Goal: Task Accomplishment & Management: Manage account settings

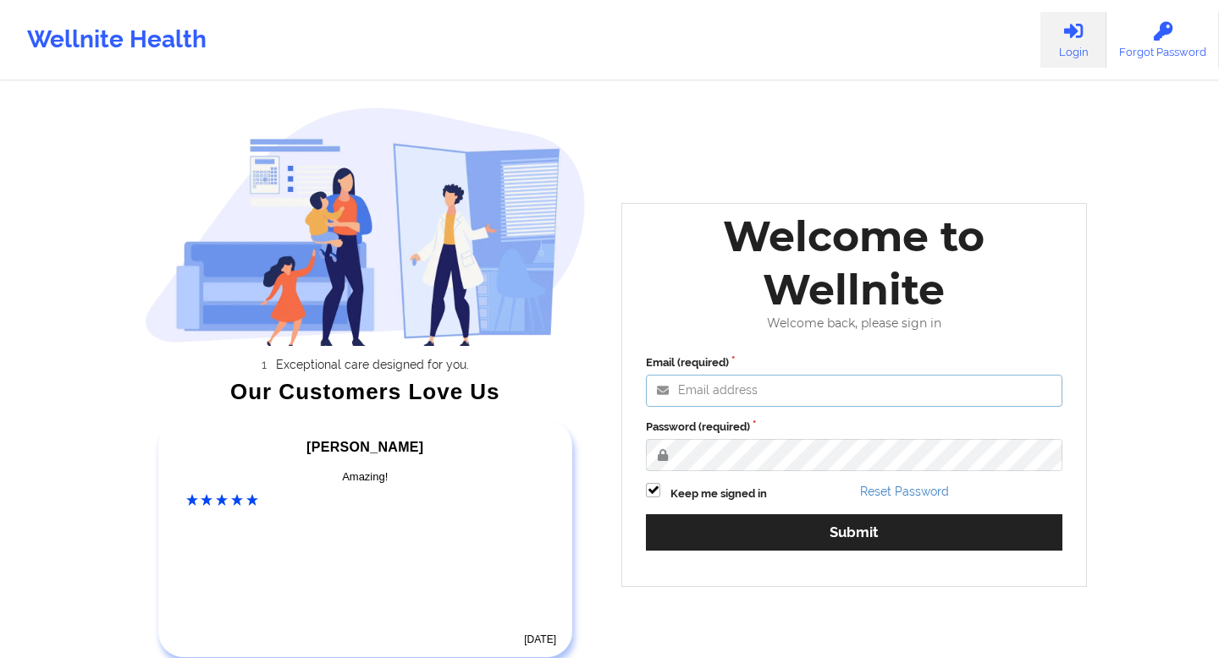
type input "[EMAIL_ADDRESS][DOMAIN_NAME]"
click at [793, 474] on div "Email (required) [EMAIL_ADDRESS][DOMAIN_NAME] Password (required) Keep me signe…" at bounding box center [854, 459] width 440 height 232
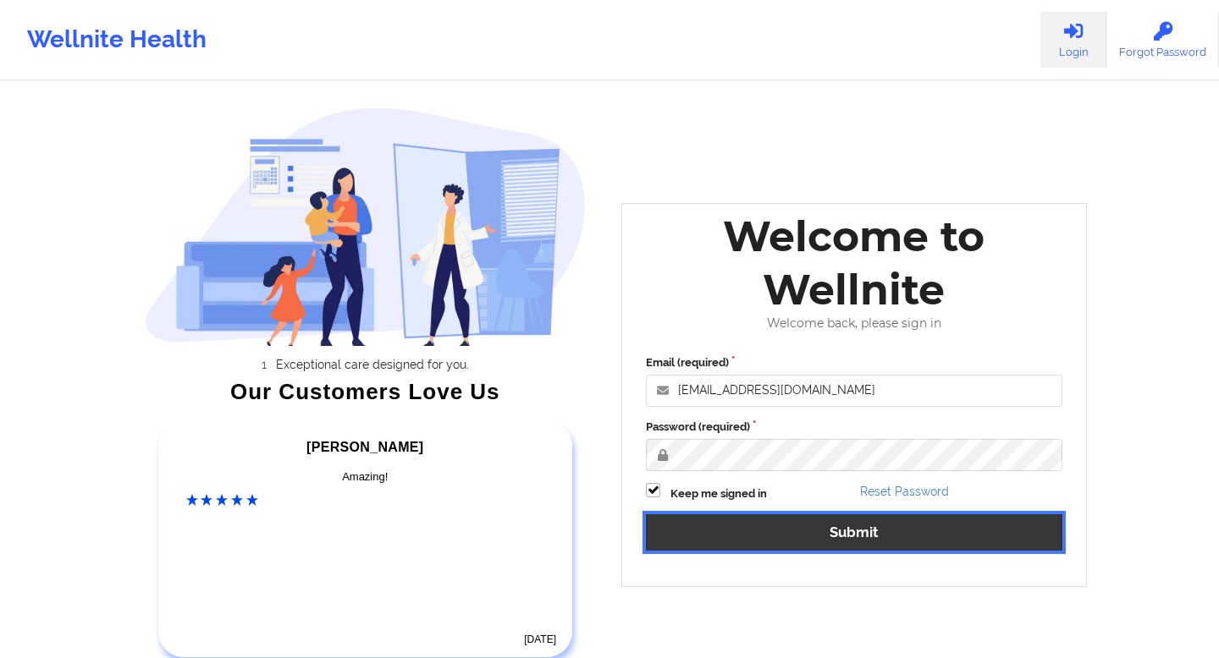
click at [823, 529] on button "Submit" at bounding box center [854, 532] width 416 height 36
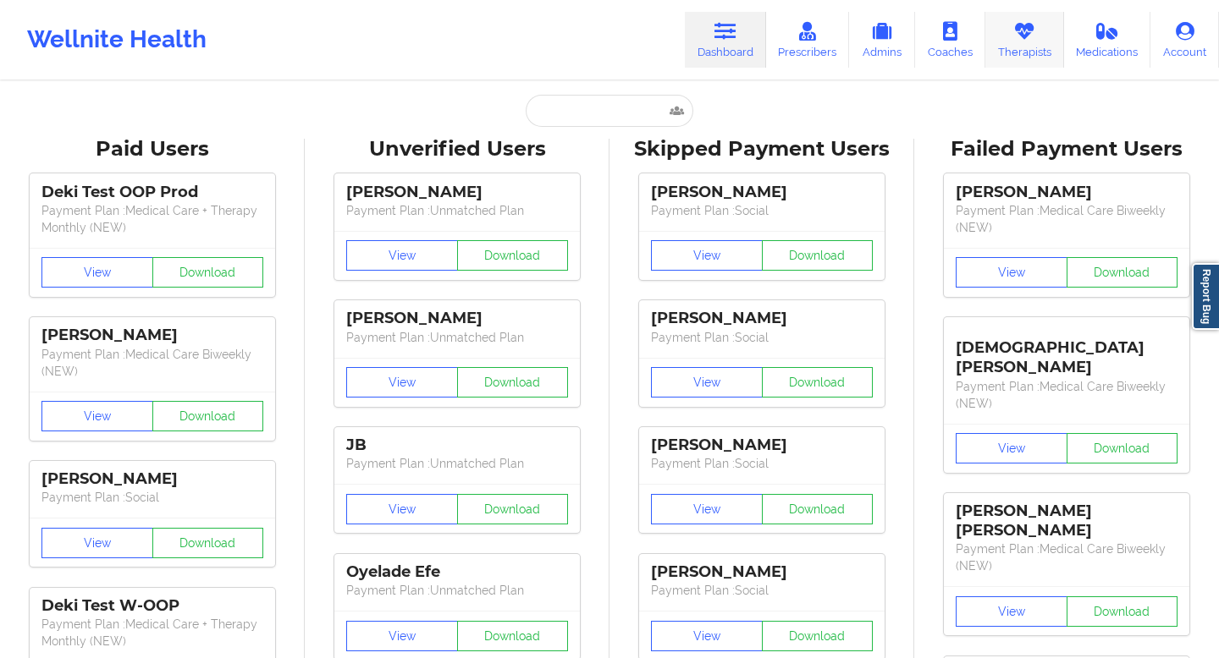
click at [1005, 47] on link "Therapists" at bounding box center [1024, 40] width 79 height 56
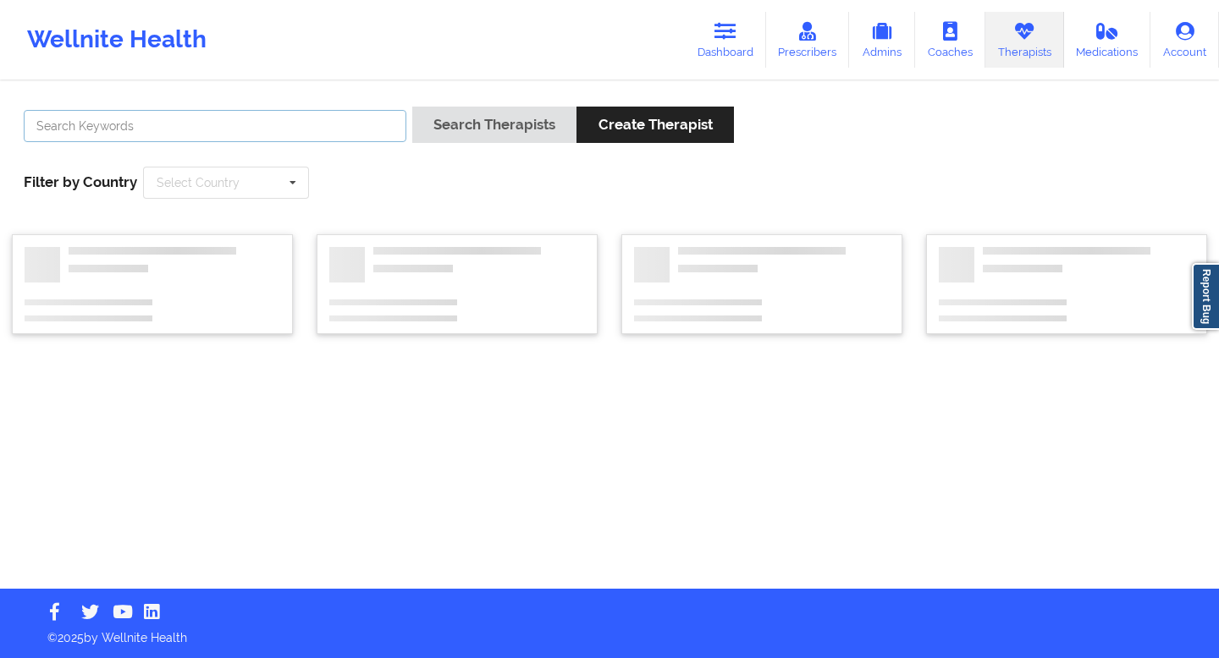
click at [312, 132] on input "text" at bounding box center [215, 126] width 382 height 32
paste input "[EMAIL_ADDRESS][DOMAIN_NAME]"
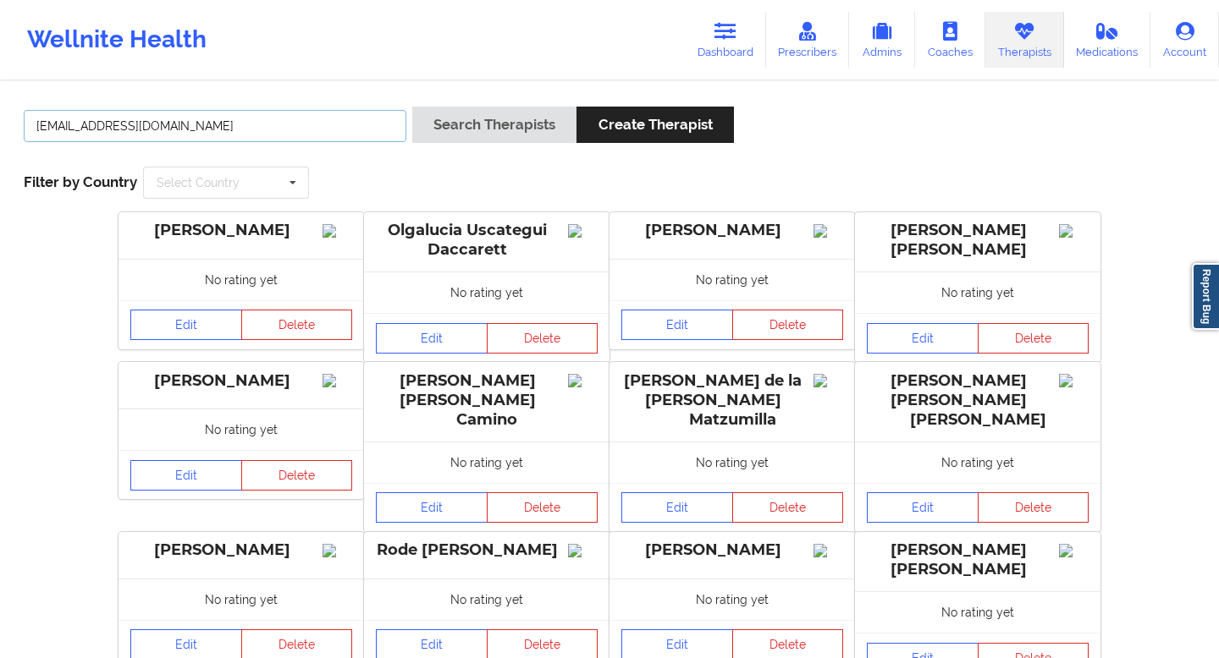
type input "[EMAIL_ADDRESS][DOMAIN_NAME]"
click at [412, 107] on button "Search Therapists" at bounding box center [494, 125] width 164 height 36
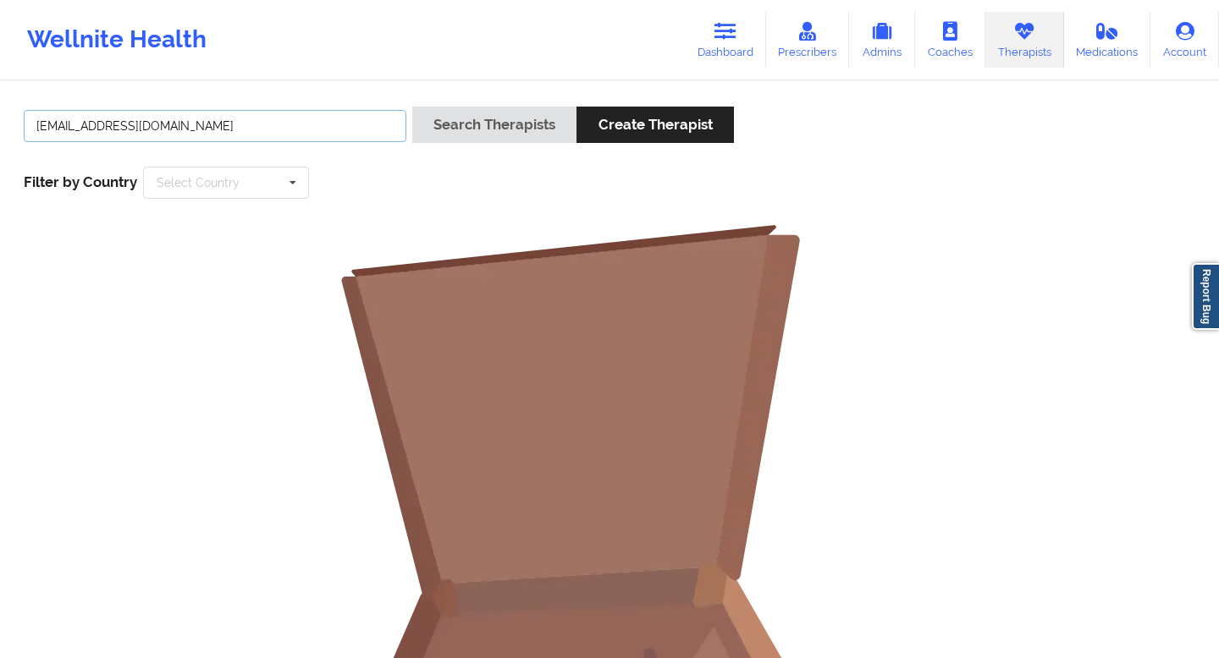
click at [223, 131] on input "[EMAIL_ADDRESS][DOMAIN_NAME]" at bounding box center [215, 126] width 382 height 32
drag, startPoint x: 223, startPoint y: 131, endPoint x: 78, endPoint y: 131, distance: 144.7
click at [78, 131] on input "[EMAIL_ADDRESS][DOMAIN_NAME]" at bounding box center [215, 126] width 382 height 32
click at [331, 135] on input "text" at bounding box center [215, 126] width 382 height 32
paste input "[EMAIL_ADDRESS][DOMAIN_NAME]"
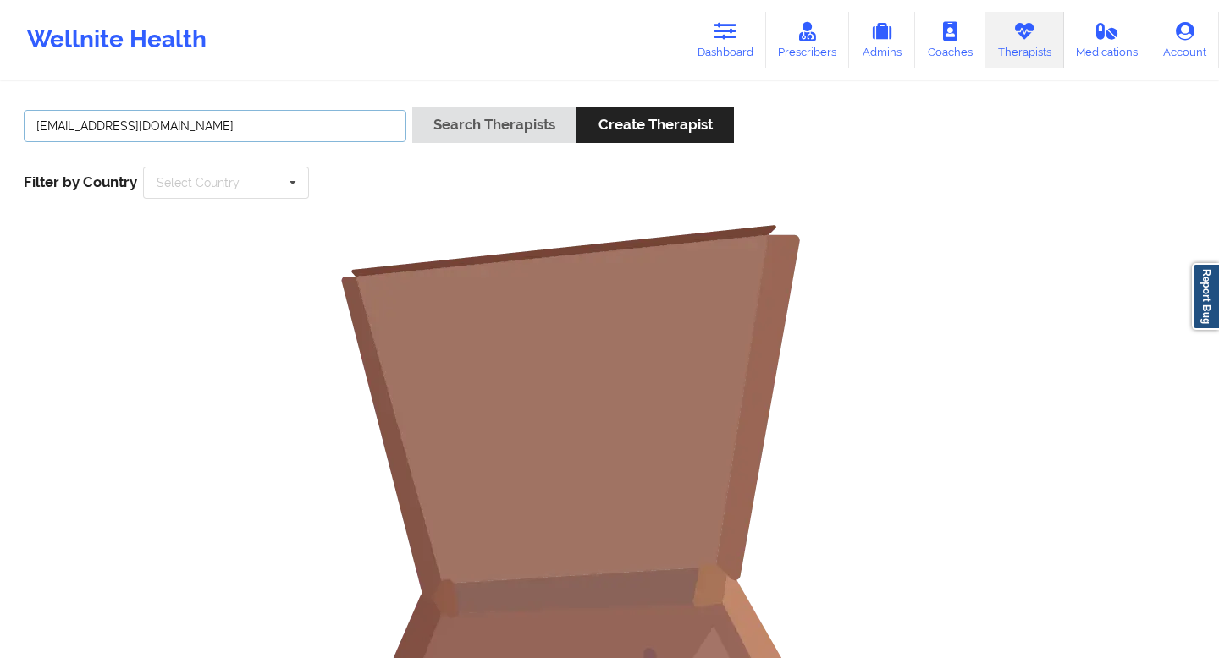
type input "[EMAIL_ADDRESS][DOMAIN_NAME]"
click at [412, 107] on button "Search Therapists" at bounding box center [494, 125] width 164 height 36
click at [828, 38] on link "Prescribers" at bounding box center [808, 40] width 84 height 56
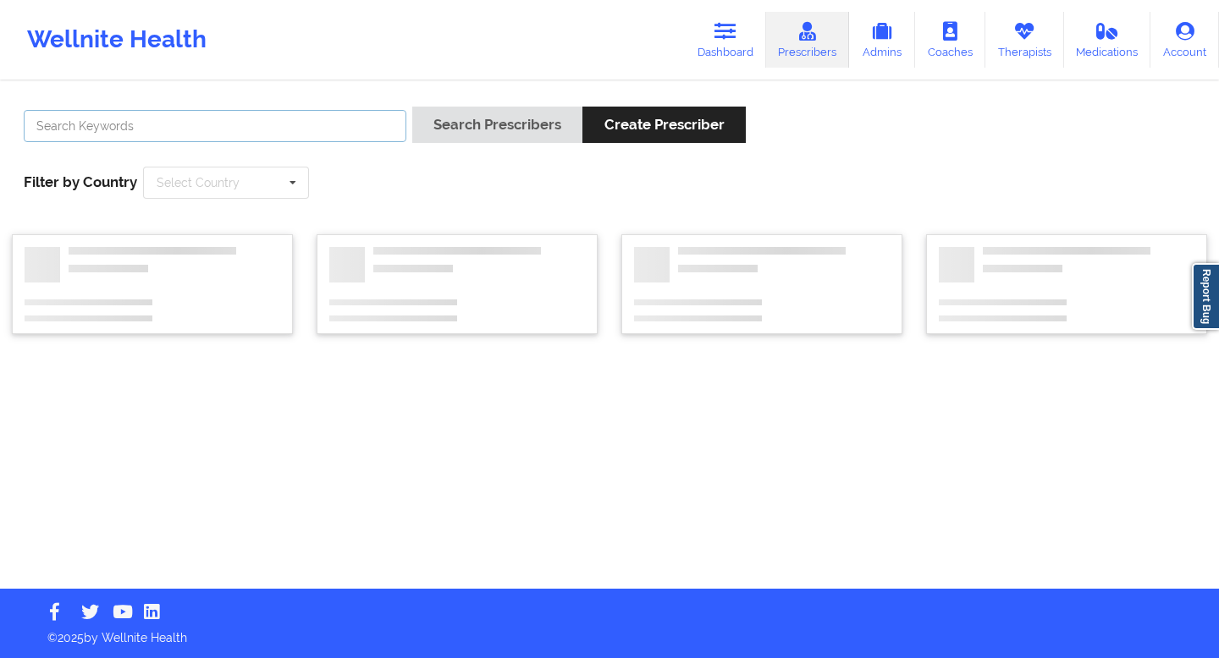
click at [201, 125] on input "text" at bounding box center [215, 126] width 382 height 32
paste input "[EMAIL_ADDRESS][DOMAIN_NAME]"
type input "[EMAIL_ADDRESS][DOMAIN_NAME]"
click at [412, 107] on button "Search Prescribers" at bounding box center [497, 125] width 170 height 36
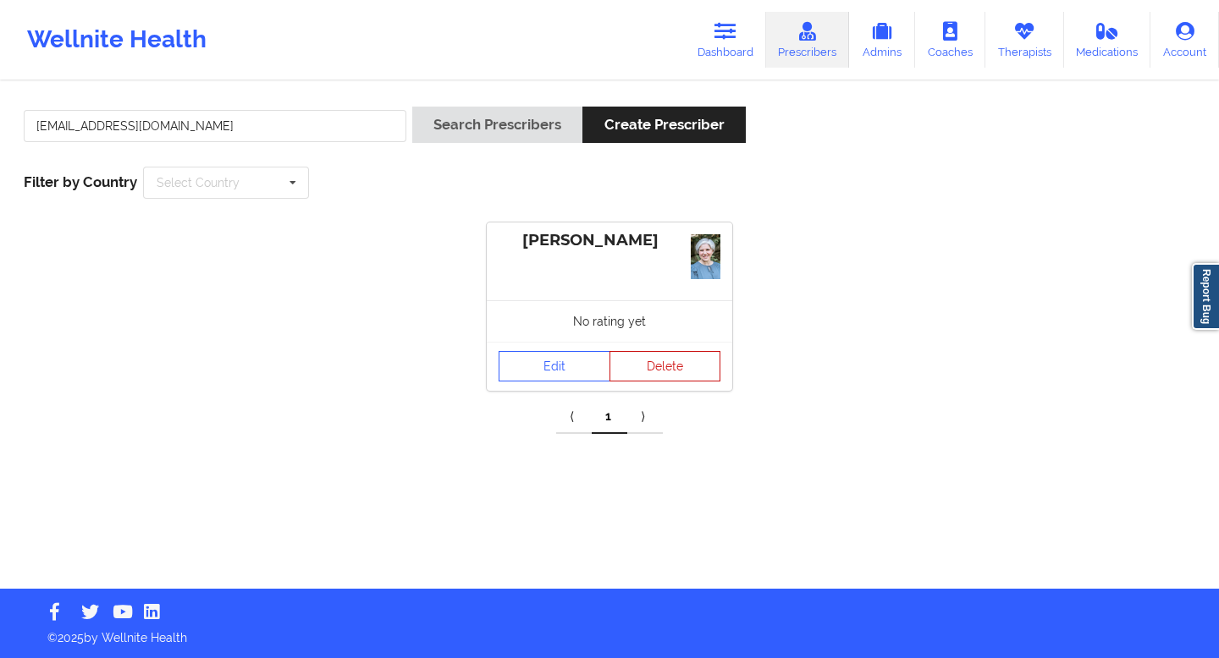
click at [642, 364] on button "Delete" at bounding box center [665, 366] width 112 height 30
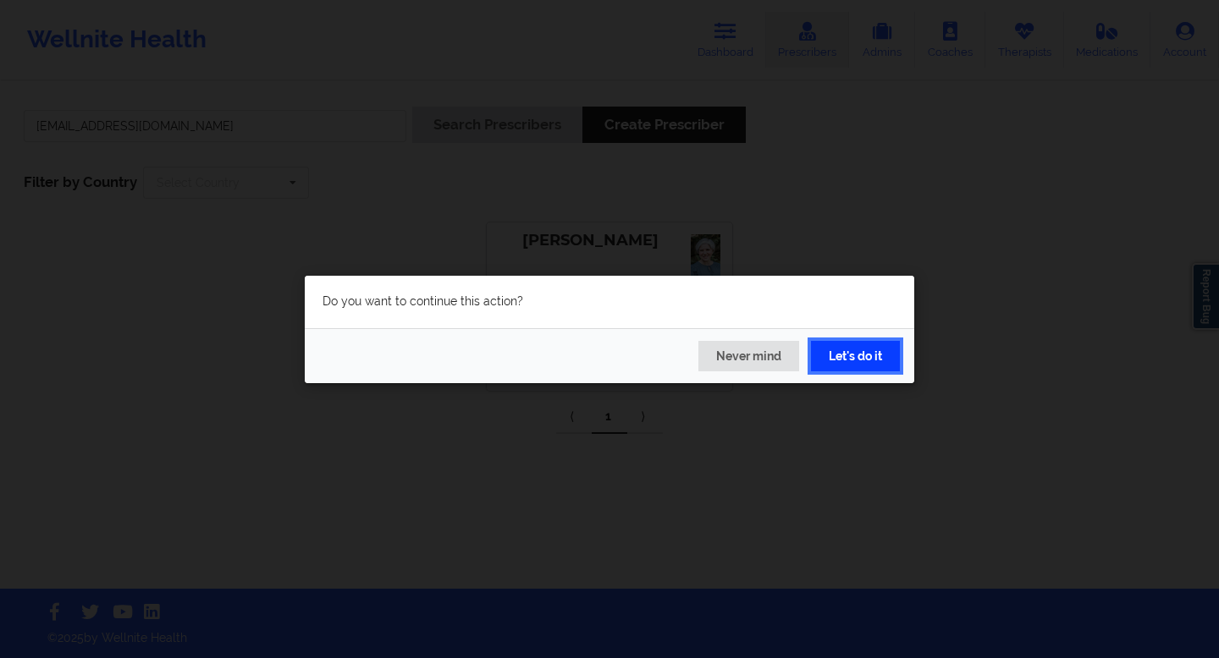
click at [836, 356] on button "Let's do it" at bounding box center [855, 355] width 89 height 30
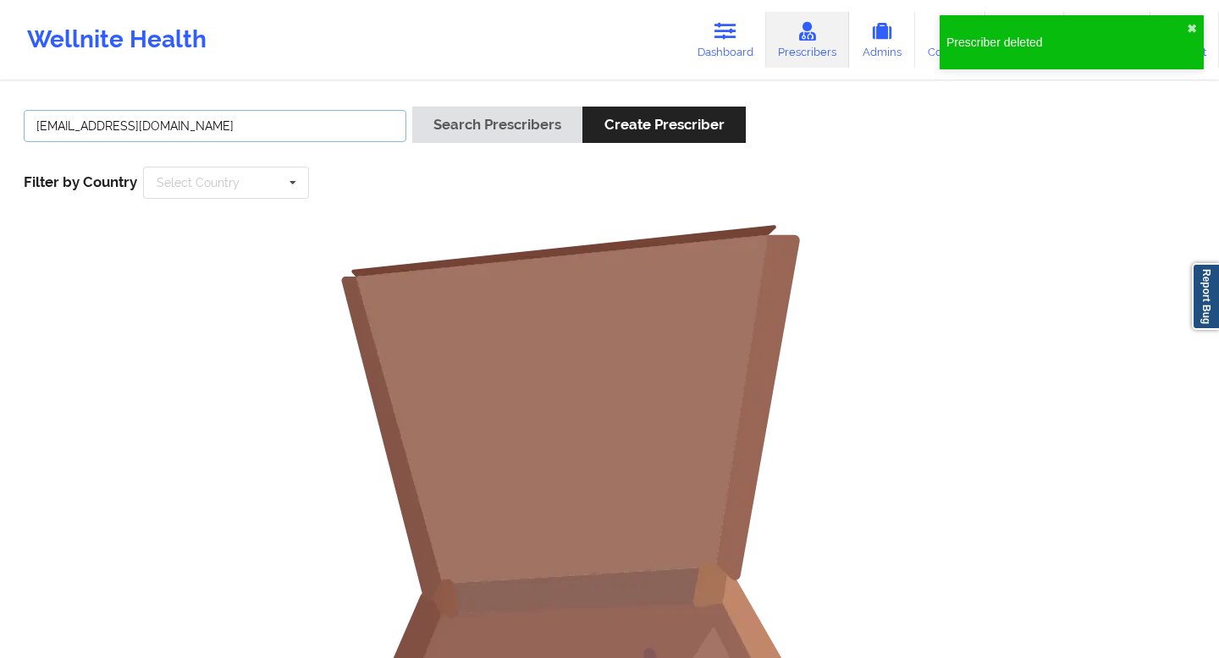
click at [252, 131] on input "[EMAIL_ADDRESS][DOMAIN_NAME]" at bounding box center [215, 126] width 382 height 32
